Goal: Task Accomplishment & Management: Use online tool/utility

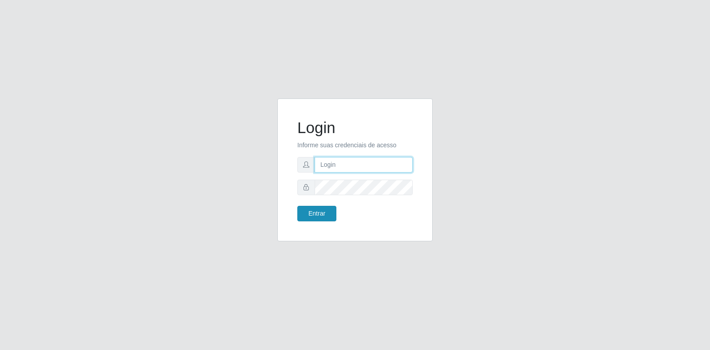
type input "[EMAIL_ADDRESS][DOMAIN_NAME]"
click at [330, 217] on button "Entrar" at bounding box center [316, 214] width 39 height 16
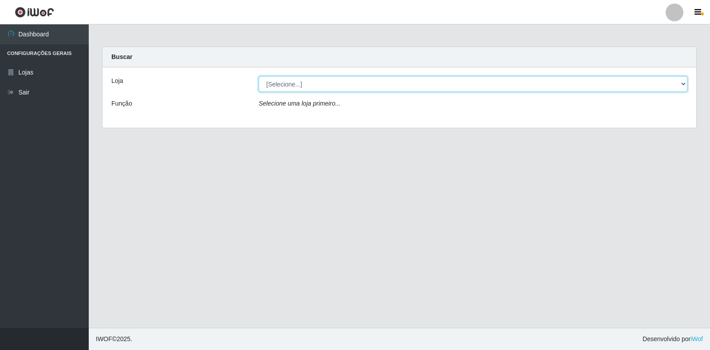
click at [355, 86] on select "[Selecione...] Atacado Vem - Loja 30 Laranjeiras Velha" at bounding box center [473, 84] width 429 height 16
select select "495"
click at [259, 76] on select "[Selecione...] Atacado Vem - Loja 30 Laranjeiras Velha" at bounding box center [473, 84] width 429 height 16
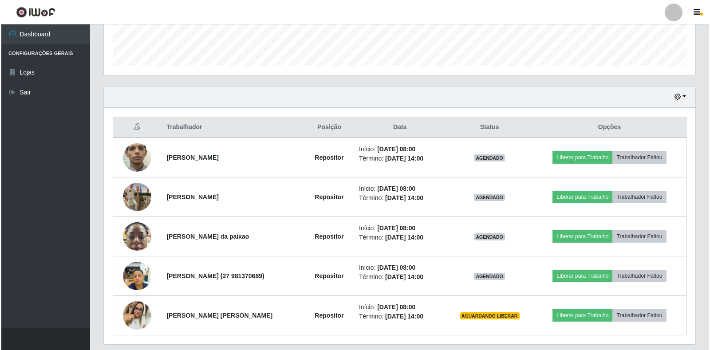
scroll to position [279, 0]
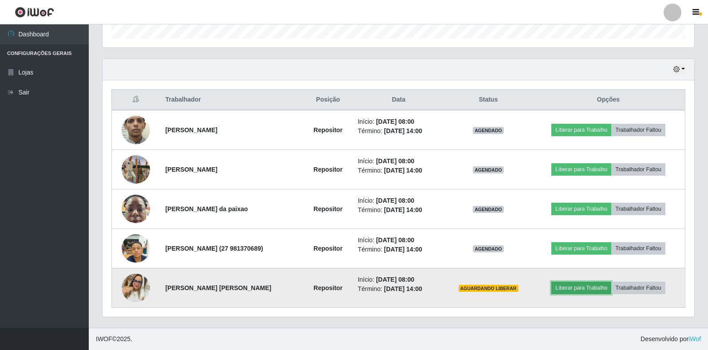
click at [567, 286] on button "Liberar para Trabalho" at bounding box center [581, 288] width 60 height 12
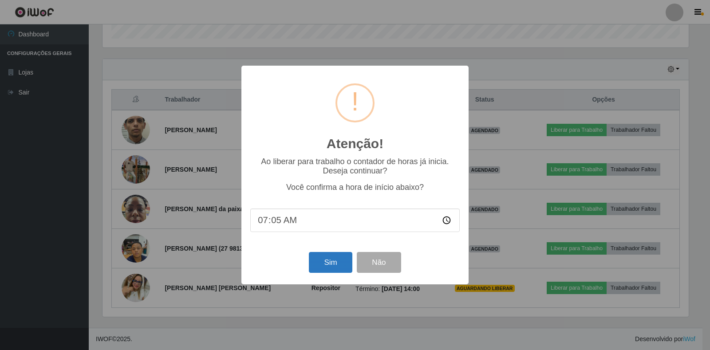
type input "07:58"
click at [331, 261] on button "Sim" at bounding box center [330, 262] width 43 height 21
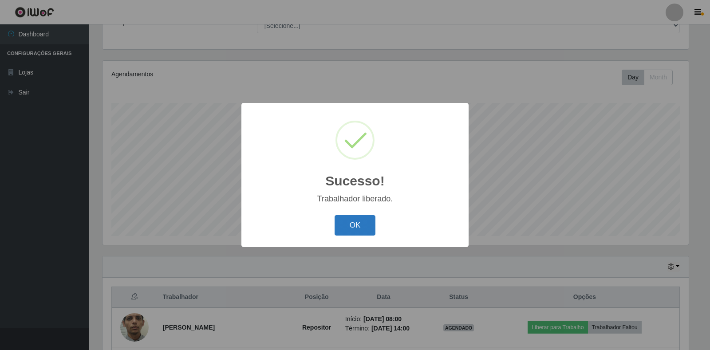
click at [361, 224] on button "OK" at bounding box center [355, 225] width 41 height 21
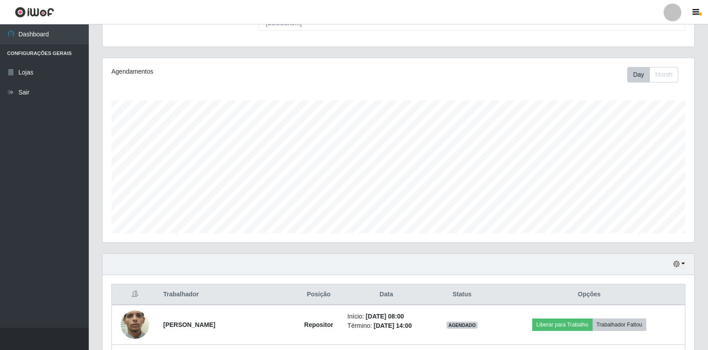
scroll to position [279, 0]
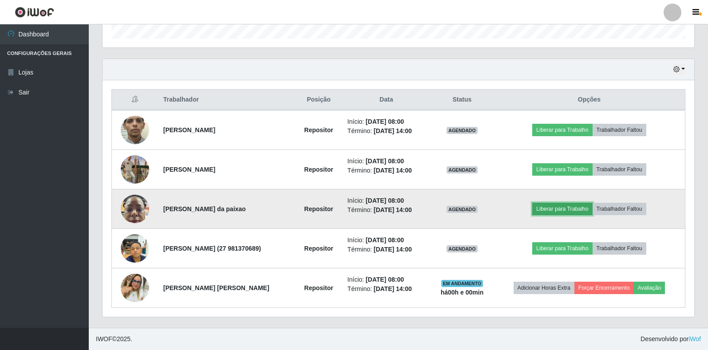
click at [551, 212] on button "Liberar para Trabalho" at bounding box center [562, 209] width 60 height 12
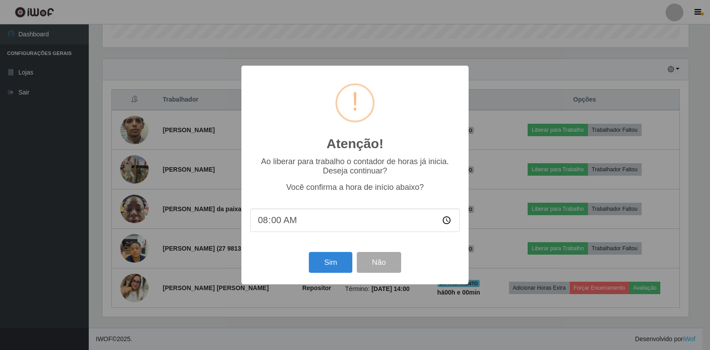
click at [321, 283] on div "Atenção! × Ao liberar para trabalho o contador de horas já inicia. Deseja conti…" at bounding box center [354, 175] width 227 height 218
click at [326, 269] on button "Sim" at bounding box center [330, 262] width 43 height 21
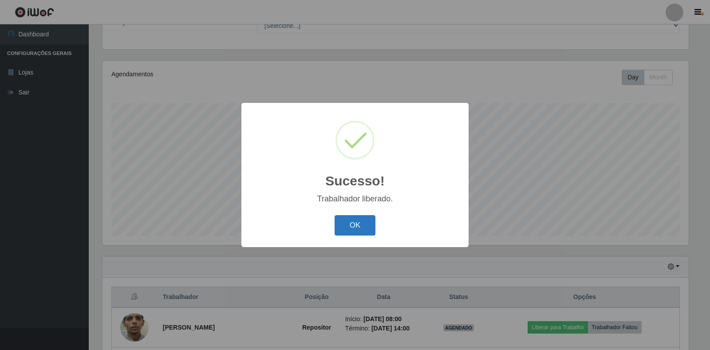
click at [368, 224] on button "OK" at bounding box center [355, 225] width 41 height 21
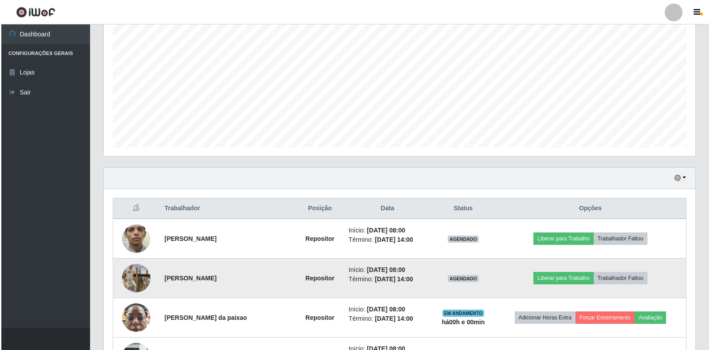
scroll to position [214, 0]
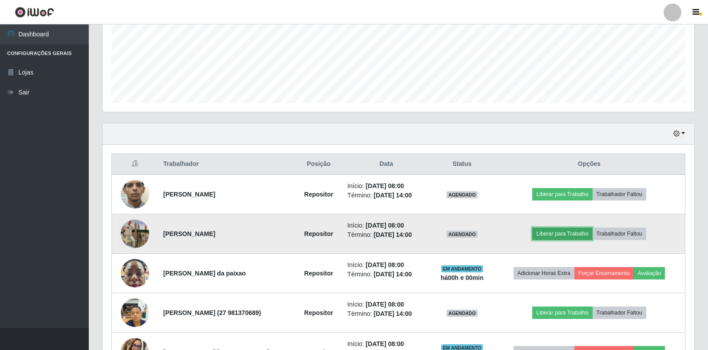
click at [548, 232] on button "Liberar para Trabalho" at bounding box center [562, 234] width 60 height 12
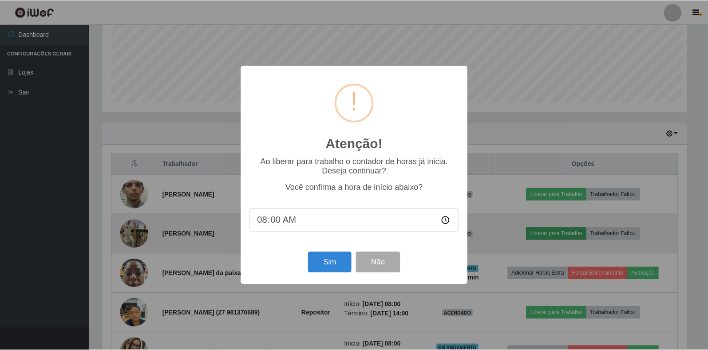
scroll to position [184, 586]
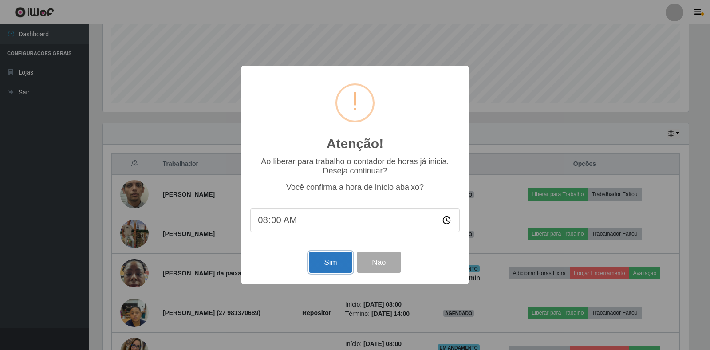
click at [323, 271] on button "Sim" at bounding box center [330, 262] width 43 height 21
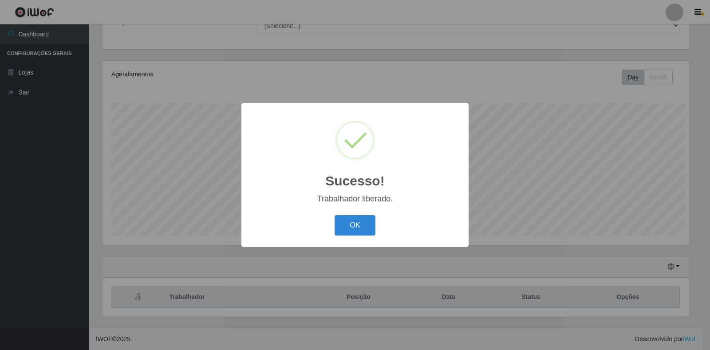
scroll to position [0, 0]
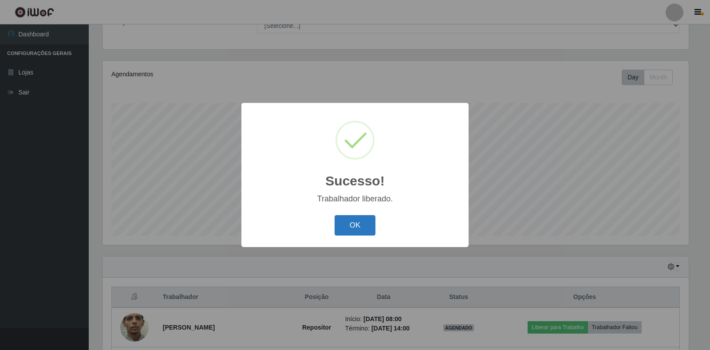
click at [365, 224] on button "OK" at bounding box center [355, 225] width 41 height 21
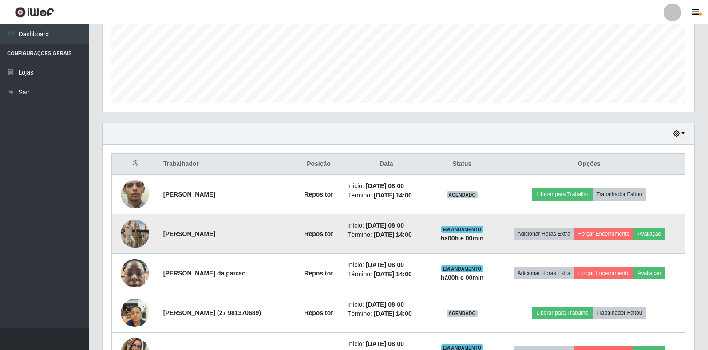
click at [140, 242] on img at bounding box center [135, 234] width 28 height 51
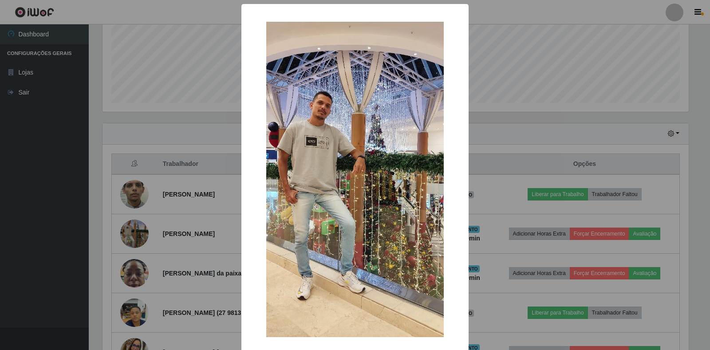
click at [523, 72] on div "× OK Cancel" at bounding box center [355, 175] width 710 height 350
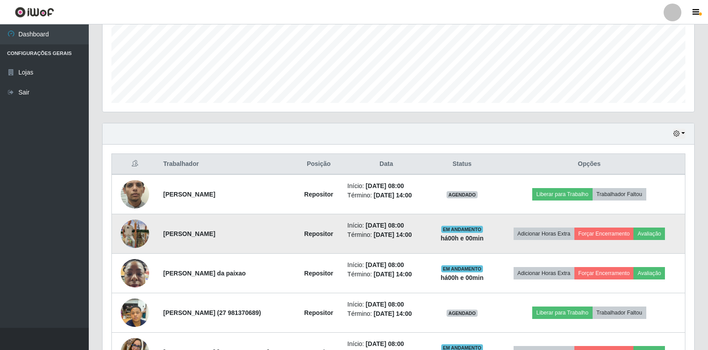
click at [152, 227] on td at bounding box center [135, 233] width 46 height 39
drag, startPoint x: 159, startPoint y: 232, endPoint x: 152, endPoint y: 234, distance: 7.4
click at [158, 233] on td "[PERSON_NAME]" at bounding box center [227, 233] width 138 height 39
click at [143, 235] on img at bounding box center [135, 234] width 28 height 51
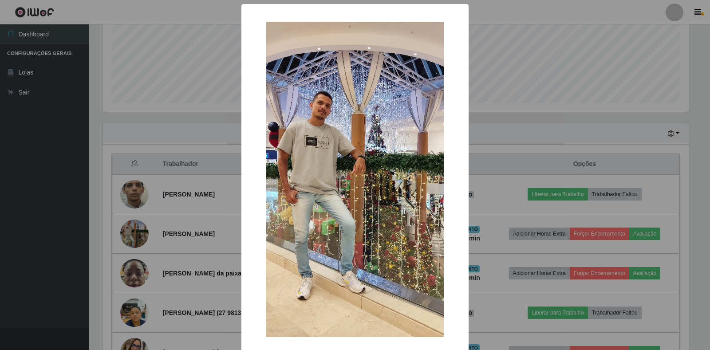
click at [544, 125] on div "× OK Cancel" at bounding box center [355, 175] width 710 height 350
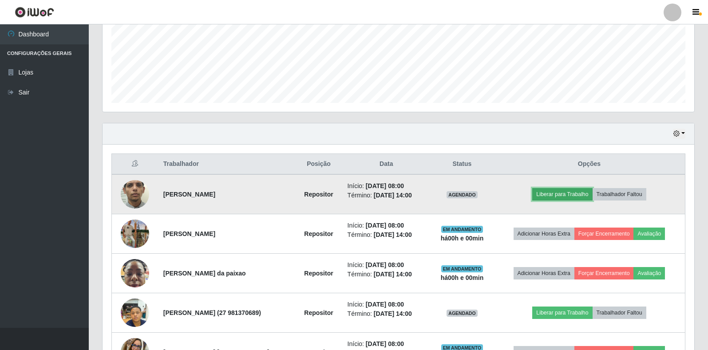
click at [575, 188] on button "Liberar para Trabalho" at bounding box center [562, 194] width 60 height 12
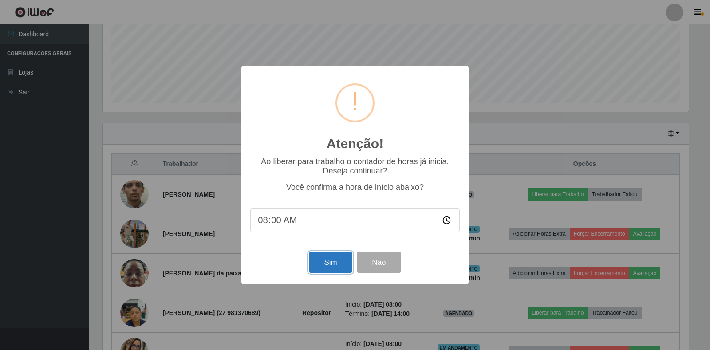
click at [331, 256] on button "Sim" at bounding box center [330, 262] width 43 height 21
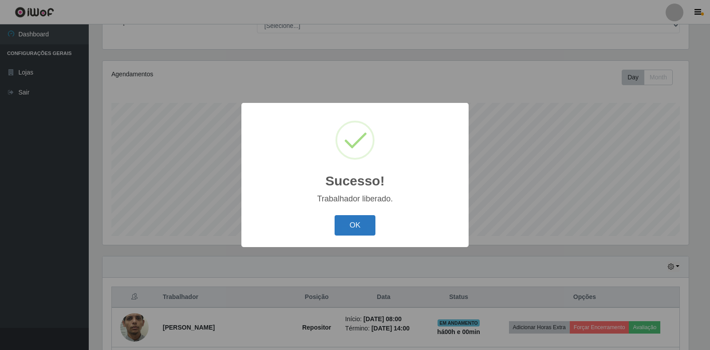
click at [356, 225] on button "OK" at bounding box center [355, 225] width 41 height 21
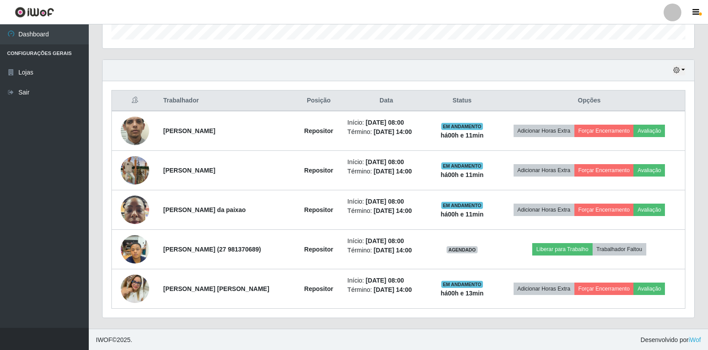
scroll to position [279, 0]
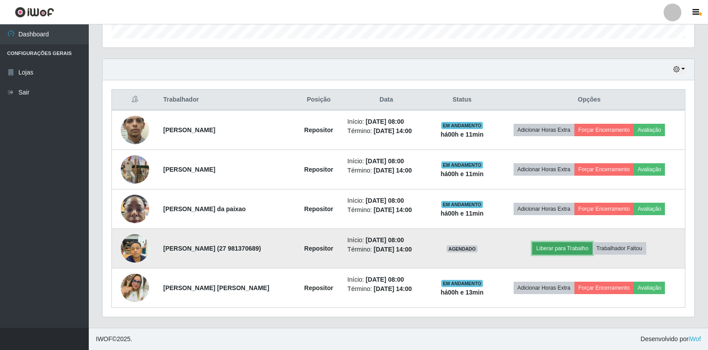
click at [571, 248] on button "Liberar para Trabalho" at bounding box center [562, 248] width 60 height 12
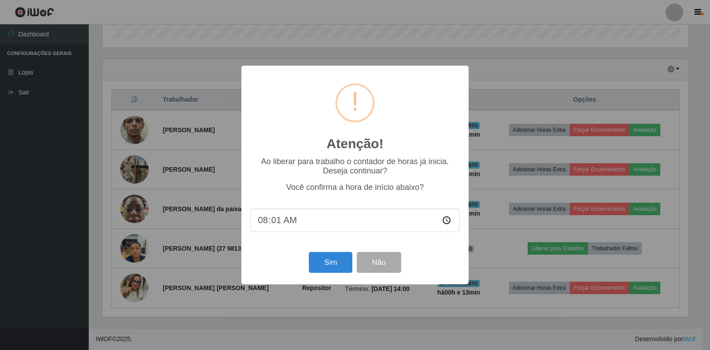
type input "08:11"
click at [330, 264] on button "Sim" at bounding box center [330, 262] width 43 height 21
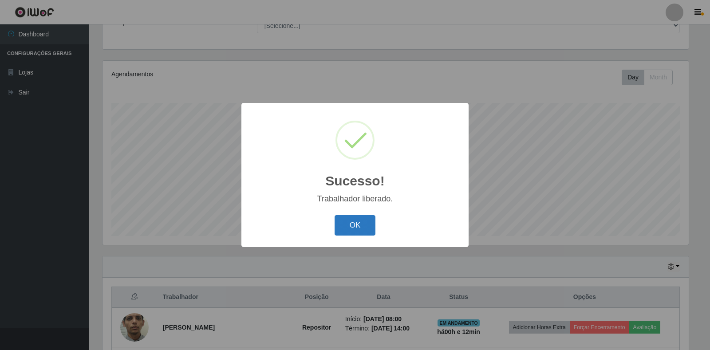
click at [353, 223] on button "OK" at bounding box center [355, 225] width 41 height 21
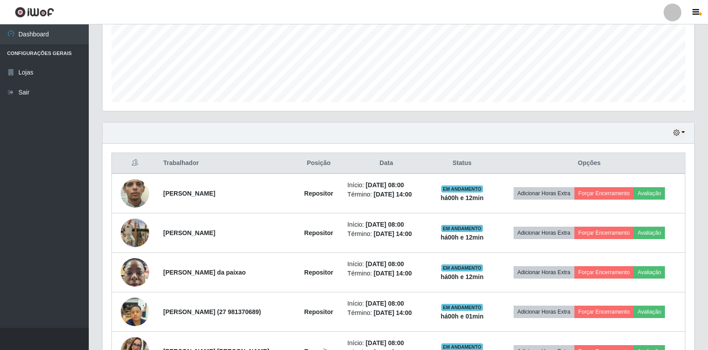
scroll to position [259, 0]
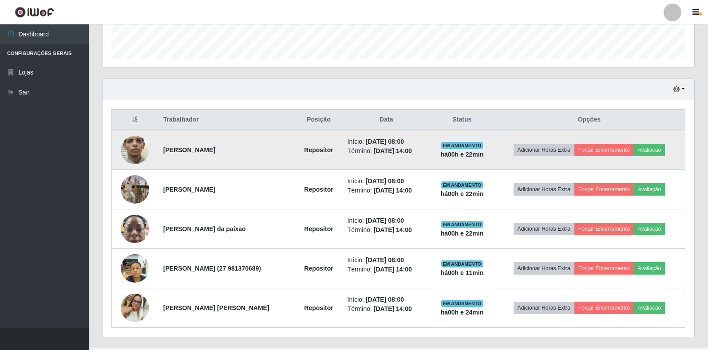
click at [129, 154] on img at bounding box center [135, 149] width 28 height 63
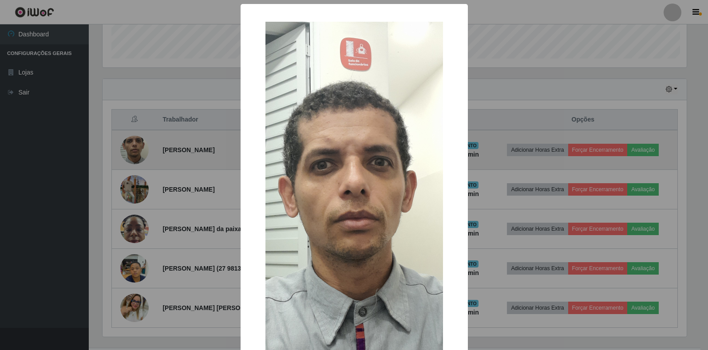
scroll to position [184, 586]
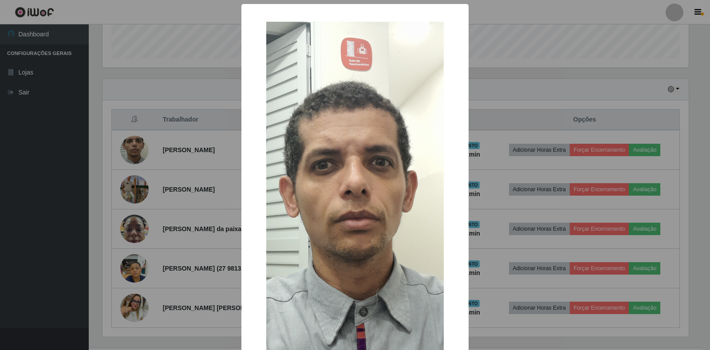
click at [170, 184] on div "× OK Cancel" at bounding box center [355, 175] width 710 height 350
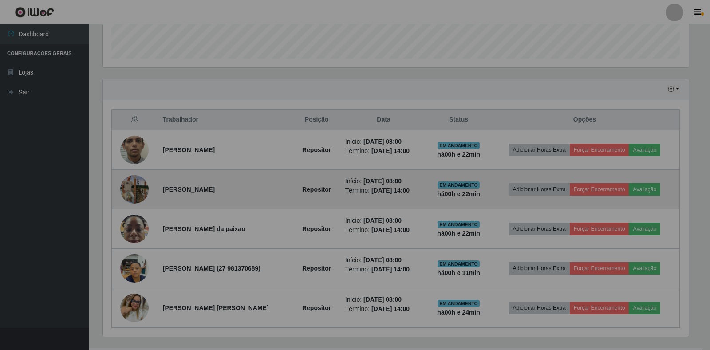
scroll to position [184, 591]
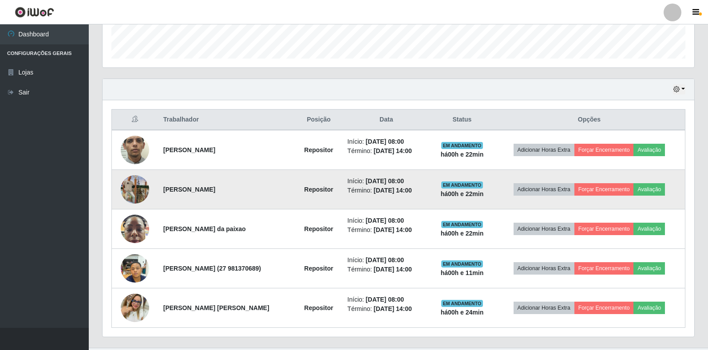
click at [137, 185] on img at bounding box center [135, 189] width 28 height 51
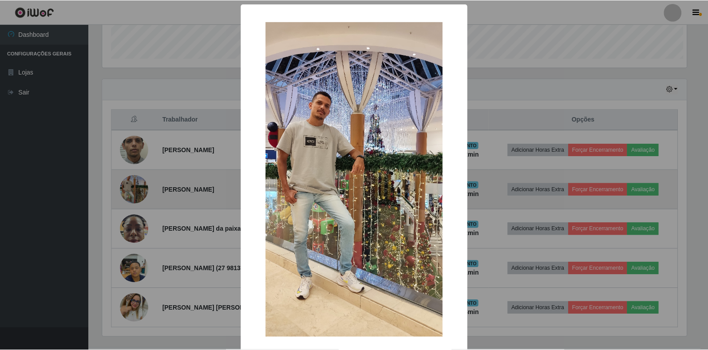
scroll to position [184, 586]
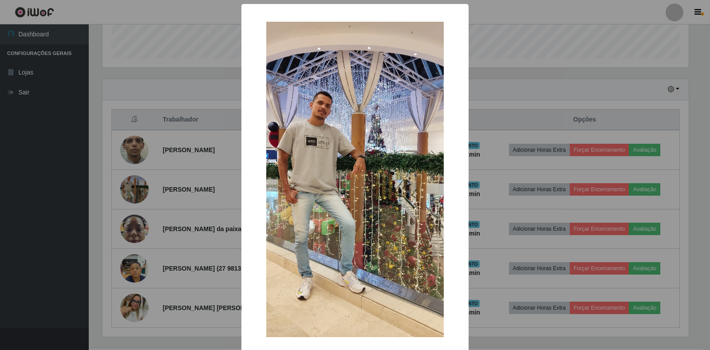
click at [162, 185] on div "× OK Cancel" at bounding box center [355, 175] width 710 height 350
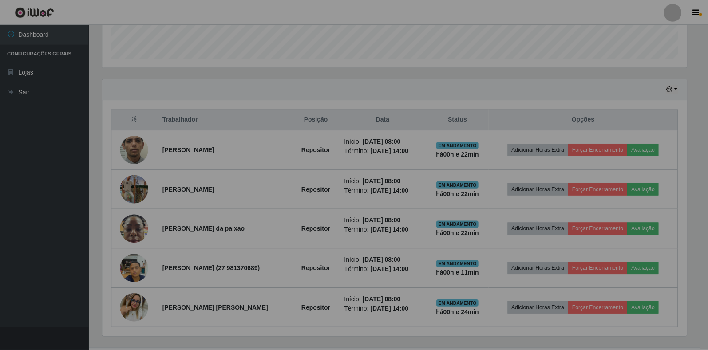
scroll to position [184, 591]
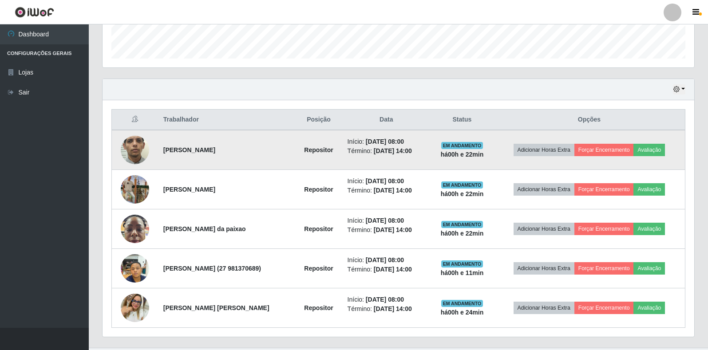
click at [132, 145] on img at bounding box center [135, 149] width 28 height 63
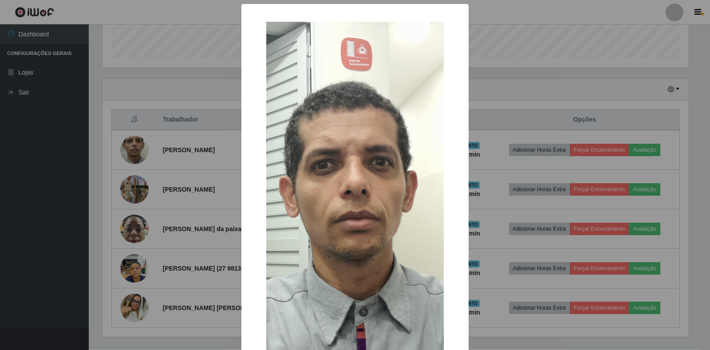
drag, startPoint x: 198, startPoint y: 209, endPoint x: 173, endPoint y: 204, distance: 25.3
click at [197, 209] on div "× OK Cancel" at bounding box center [355, 175] width 710 height 350
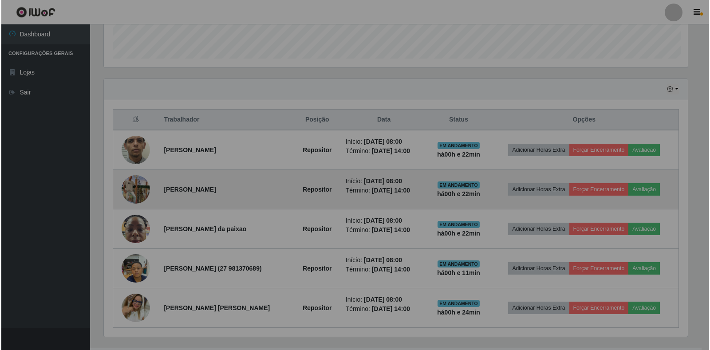
scroll to position [184, 591]
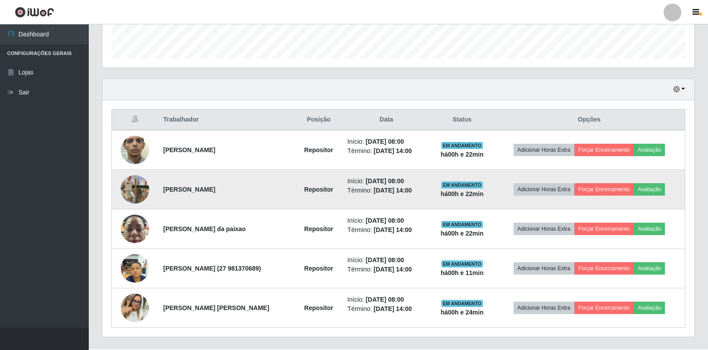
click at [122, 191] on img at bounding box center [135, 189] width 28 height 51
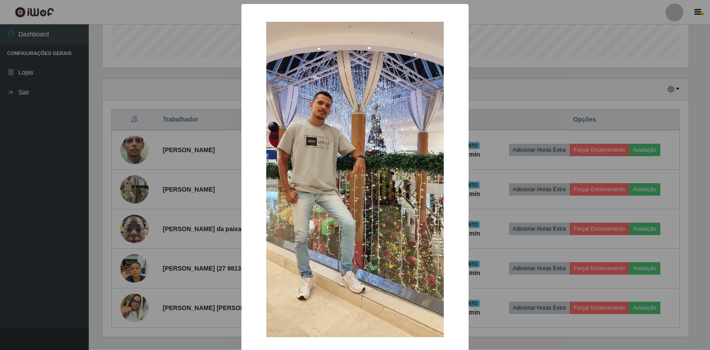
click at [173, 211] on div "× OK Cancel" at bounding box center [355, 175] width 710 height 350
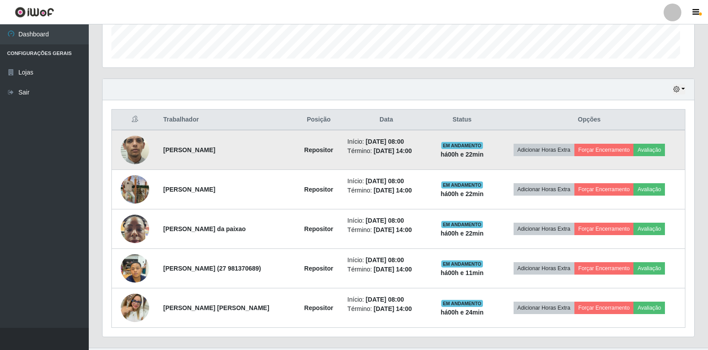
scroll to position [184, 591]
click at [134, 148] on img at bounding box center [135, 149] width 28 height 63
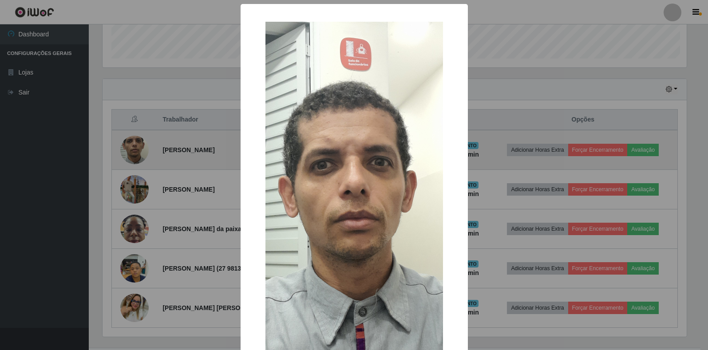
scroll to position [184, 586]
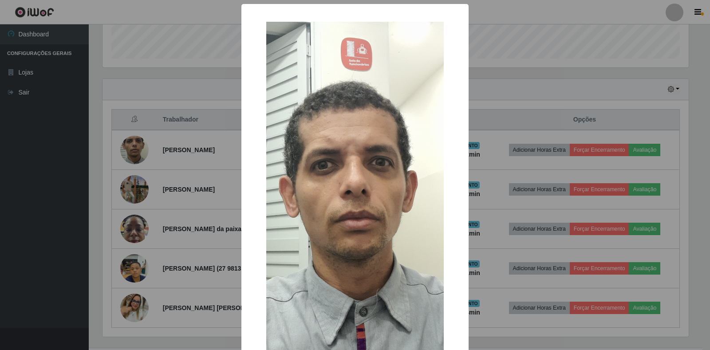
click at [190, 229] on div "× OK Cancel" at bounding box center [355, 175] width 710 height 350
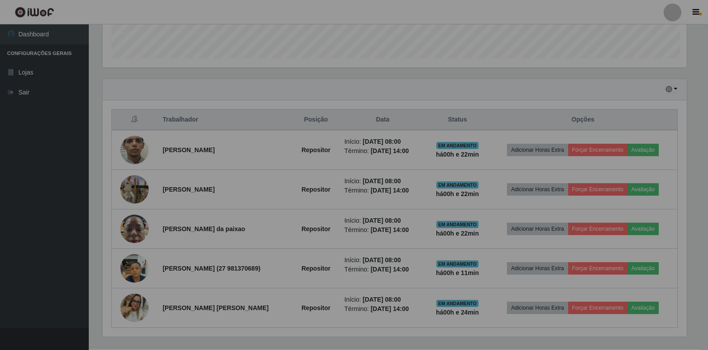
scroll to position [184, 591]
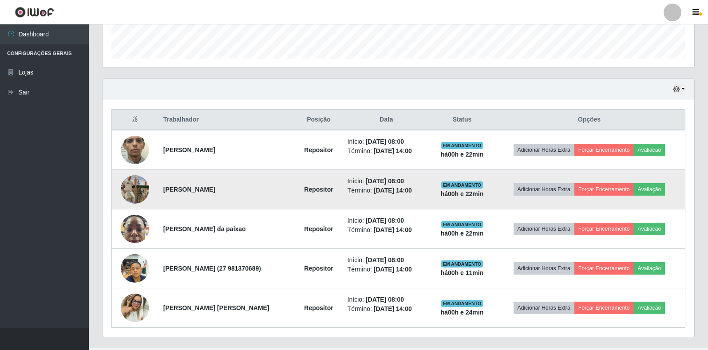
click at [126, 187] on img at bounding box center [135, 189] width 28 height 51
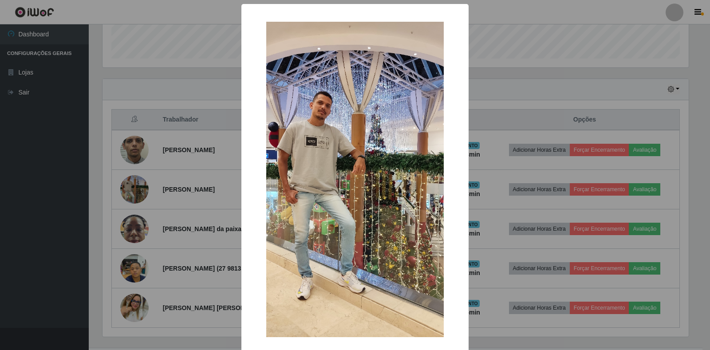
click at [216, 199] on div "× OK Cancel" at bounding box center [355, 175] width 710 height 350
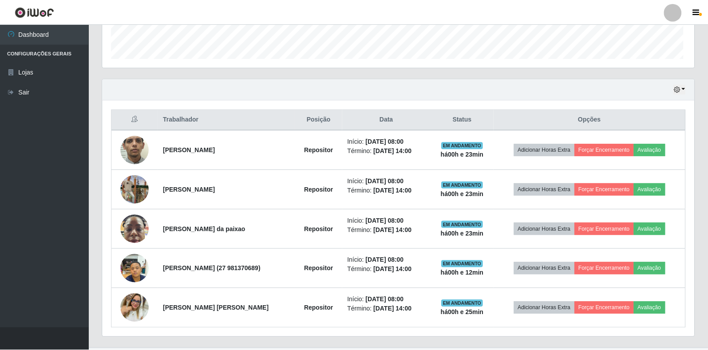
scroll to position [184, 591]
